Goal: Information Seeking & Learning: Learn about a topic

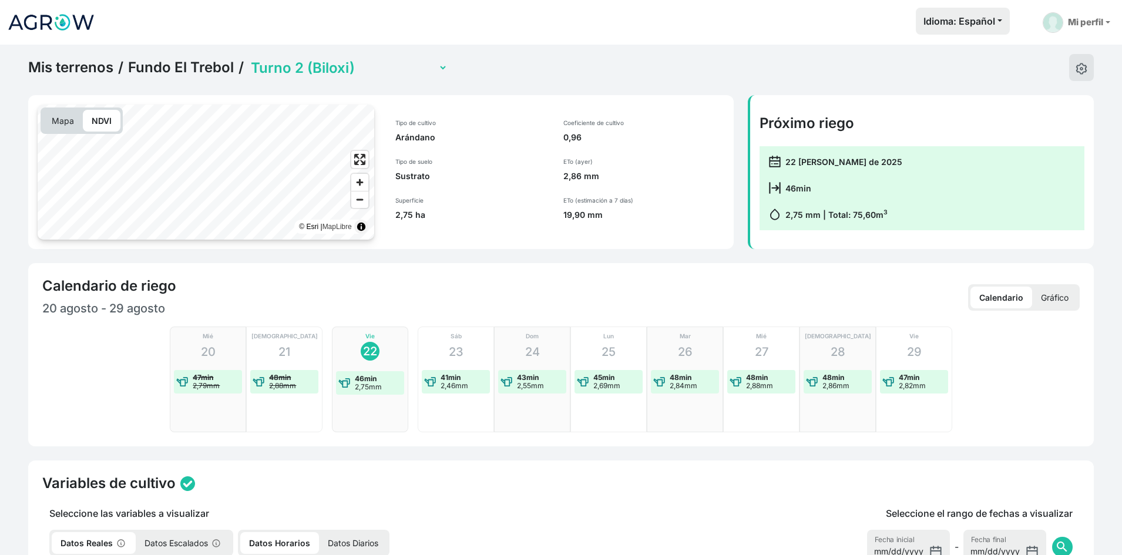
select select "2279"
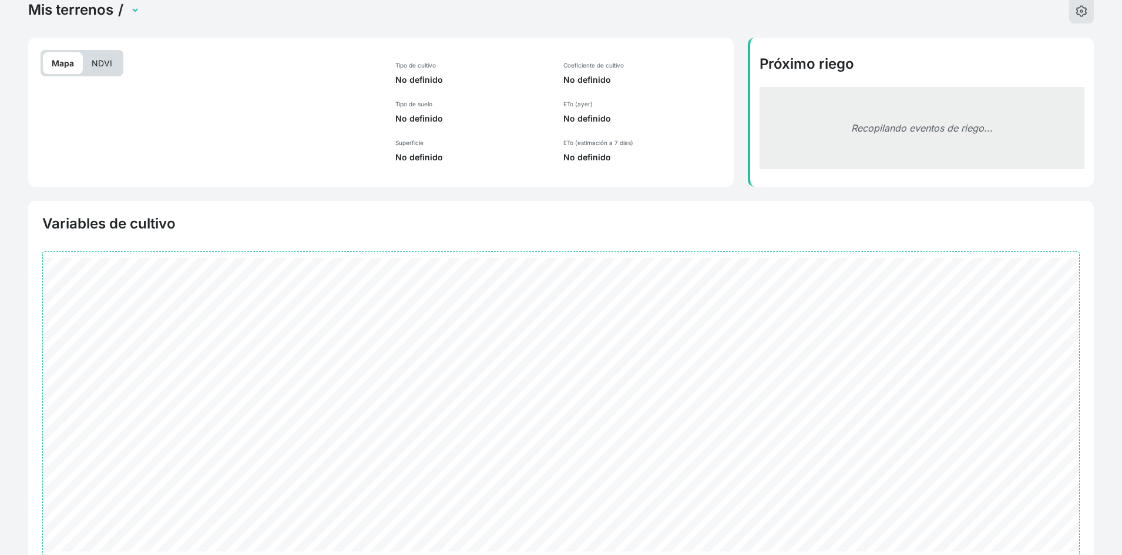
scroll to position [115, 0]
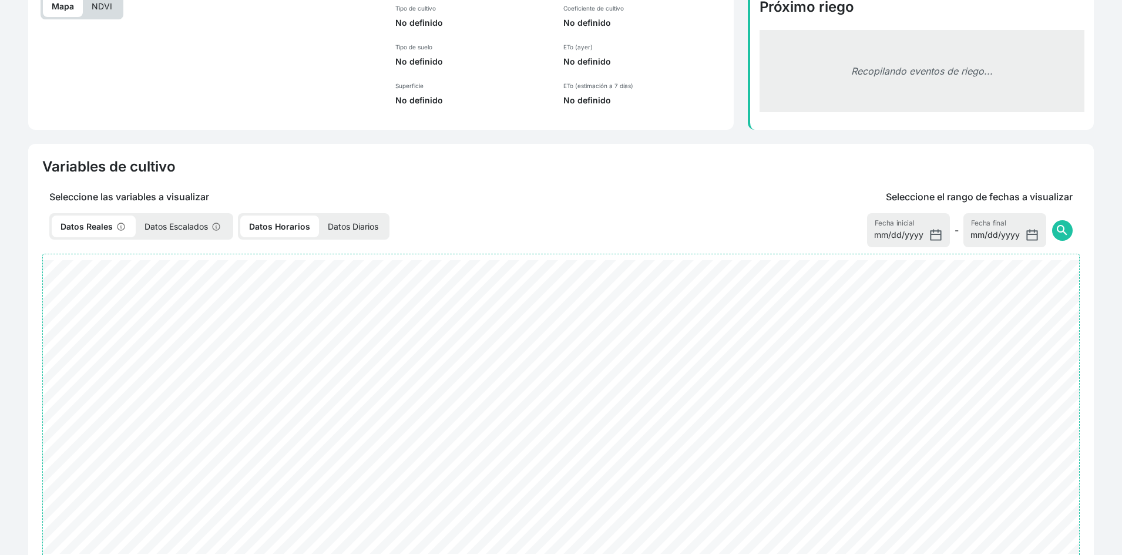
select select "2279"
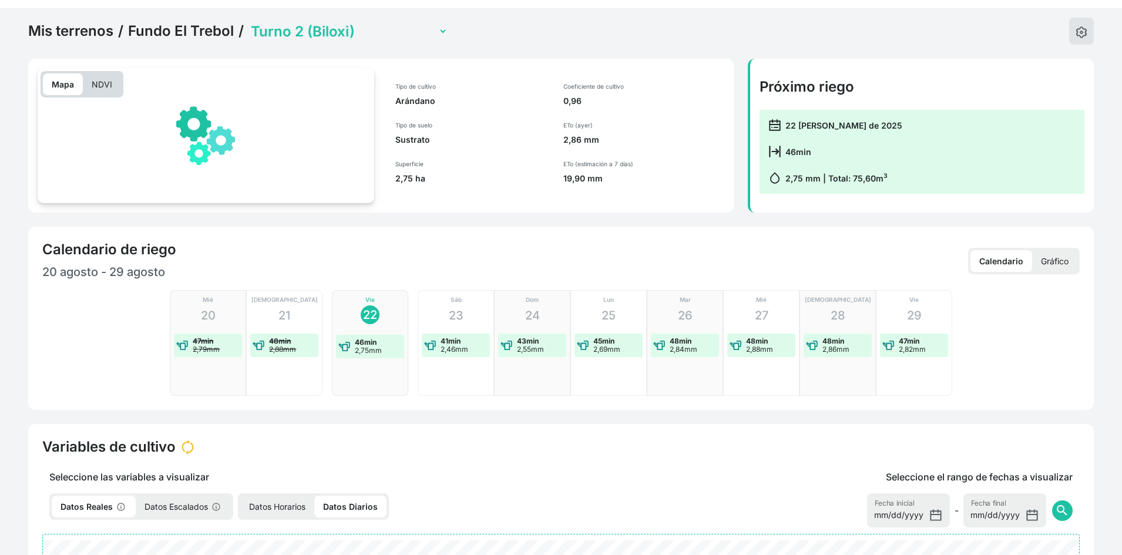
scroll to position [0, 0]
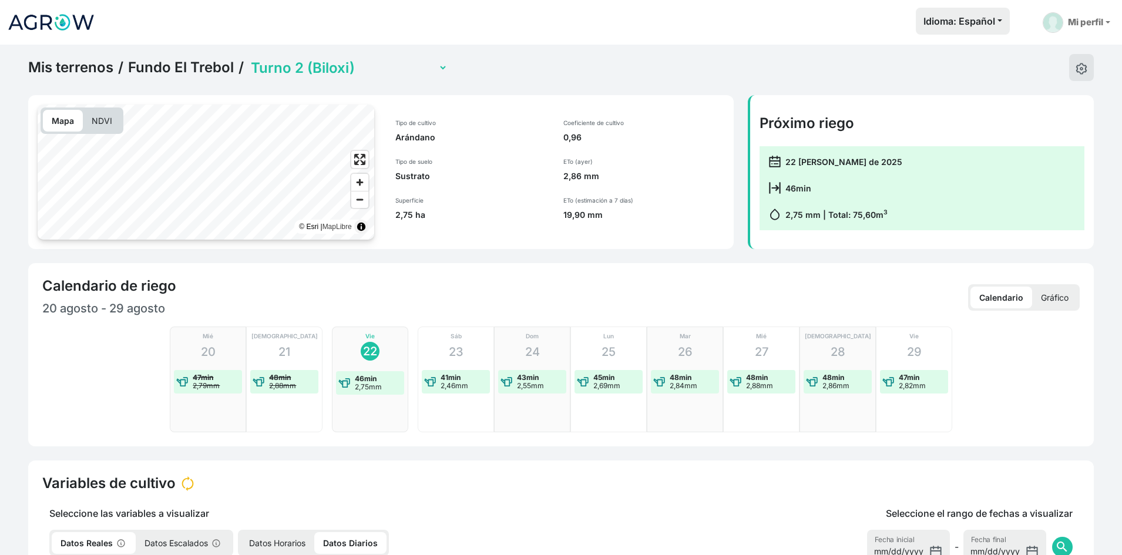
click at [99, 130] on p "NDVI" at bounding box center [102, 121] width 38 height 22
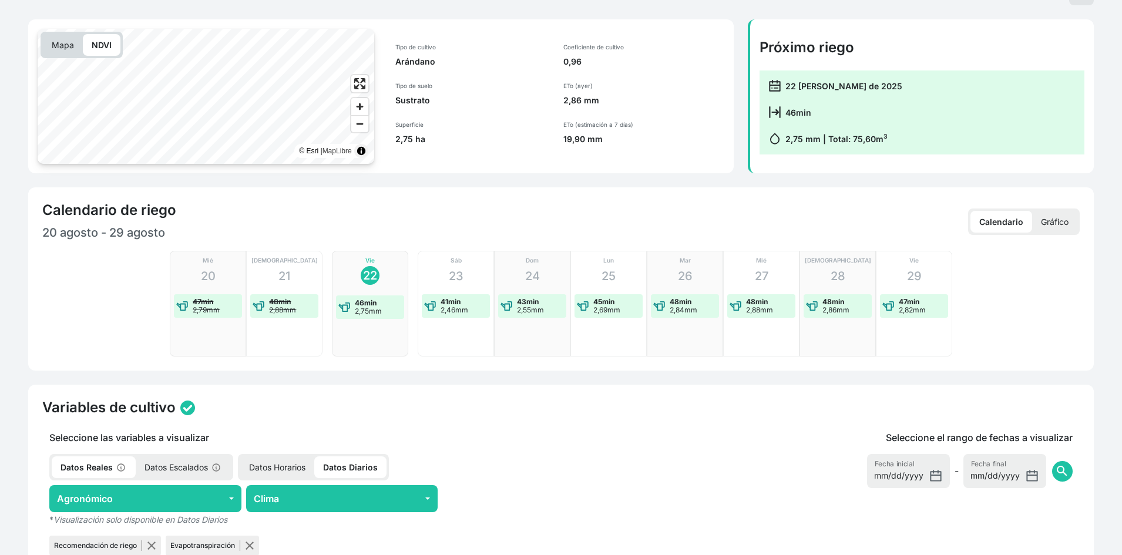
scroll to position [235, 0]
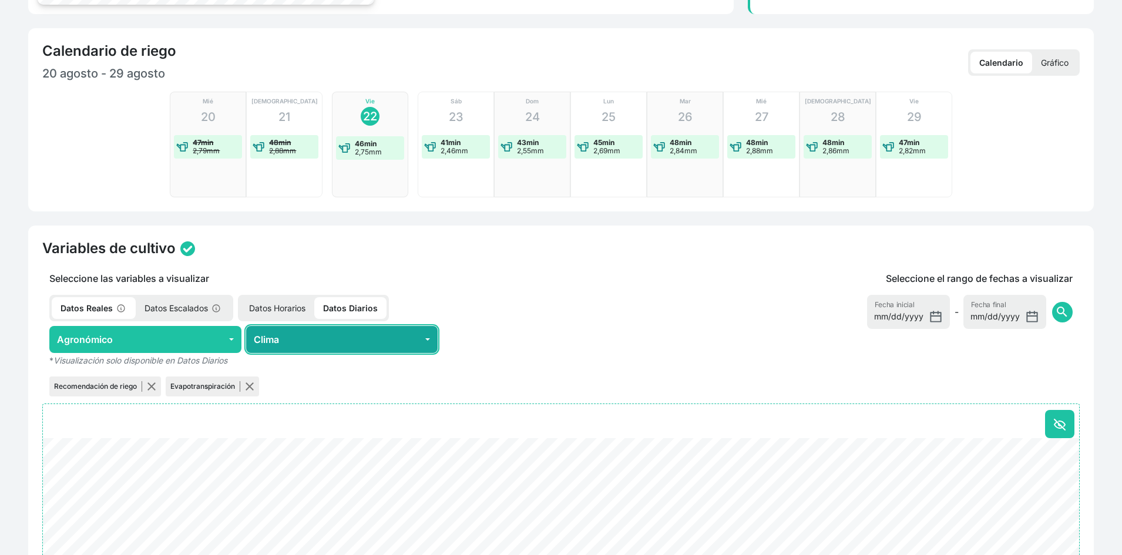
click at [356, 338] on button "Clima" at bounding box center [342, 339] width 192 height 27
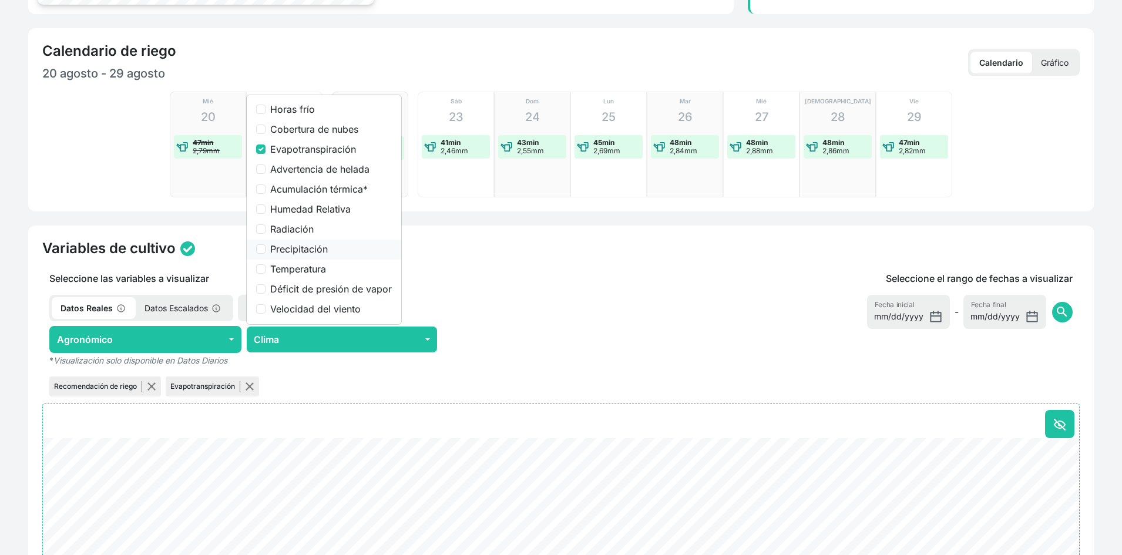
drag, startPoint x: 298, startPoint y: 291, endPoint x: 275, endPoint y: 255, distance: 43.0
click at [298, 291] on label "Déficit de presión de vapor" at bounding box center [331, 289] width 122 height 14
click at [266, 291] on input "Déficit de presión de vapor" at bounding box center [260, 288] width 9 height 9
checkbox input "true"
click at [260, 147] on input "Evapotranspiración" at bounding box center [260, 149] width 9 height 9
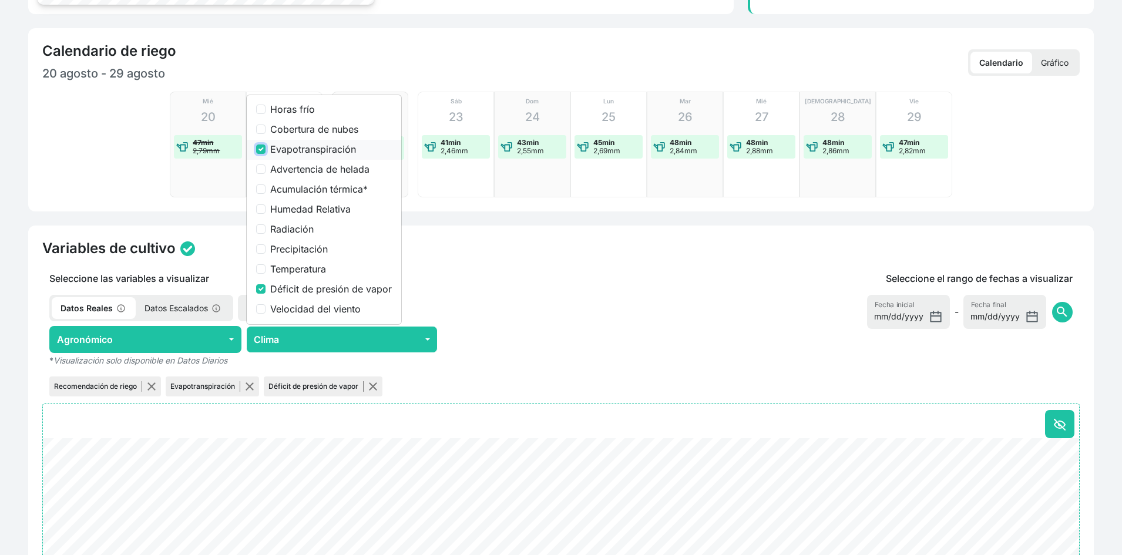
checkbox input "false"
click at [540, 283] on p "Seleccione las variables a visualizar" at bounding box center [341, 278] width 599 height 14
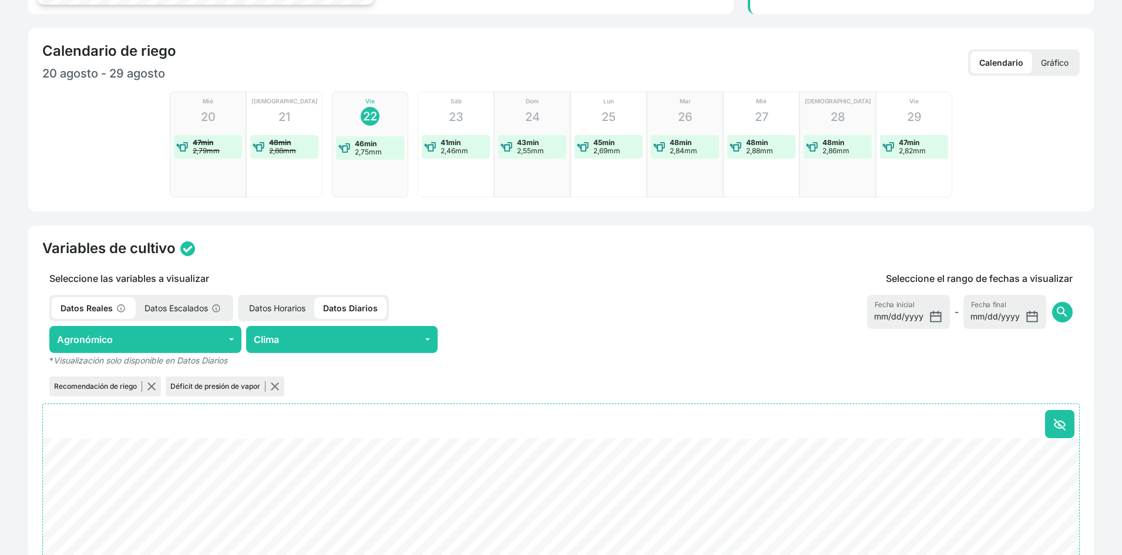
click at [286, 308] on p "Datos Horarios" at bounding box center [277, 308] width 74 height 22
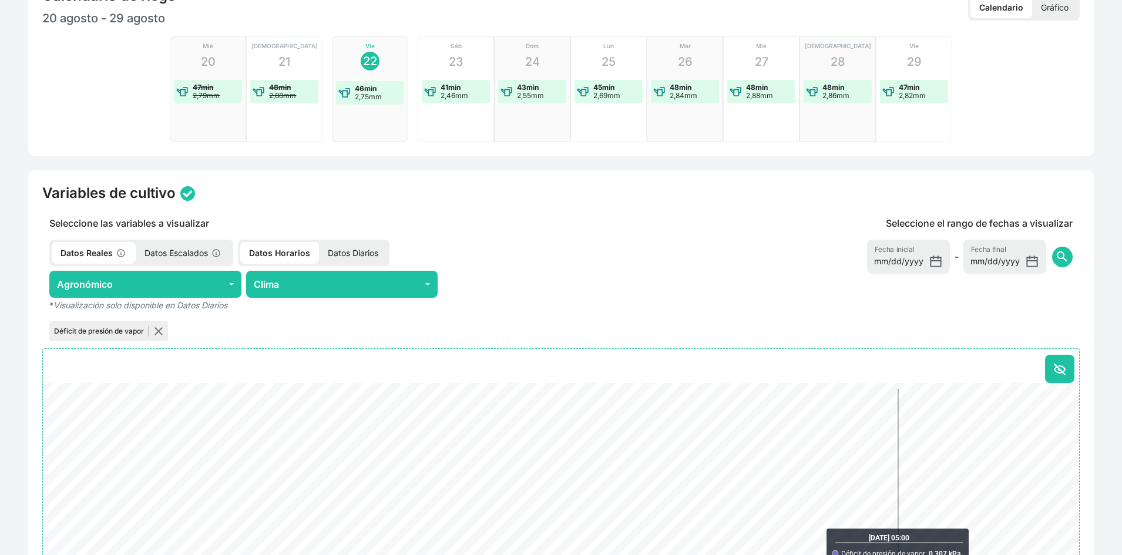
scroll to position [470, 0]
